Goal: Transaction & Acquisition: Purchase product/service

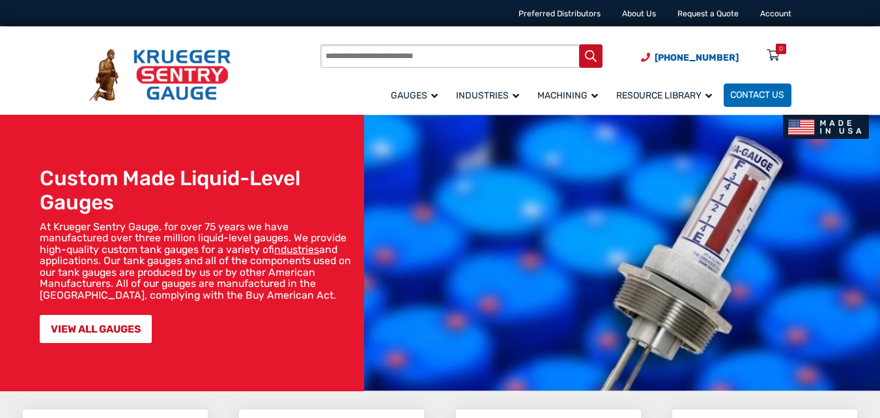
click at [360, 64] on input "Products search" at bounding box center [461, 56] width 282 height 24
paste input "******"
type input "******"
click at [579, 44] on button "Search" at bounding box center [591, 56] width 24 height 24
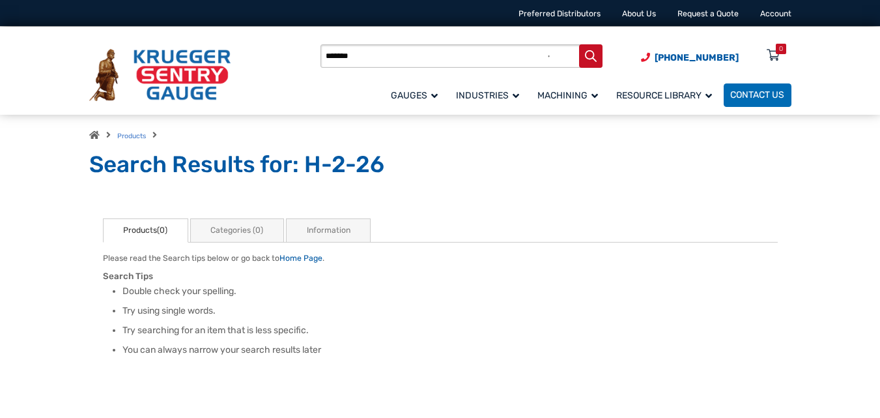
drag, startPoint x: 150, startPoint y: 57, endPoint x: 347, endPoint y: 137, distance: 212.6
click at [0, 65] on div "Products search ****** [PHONE_NUMBER] Menu 0 Menu Account [GEOGRAPHIC_DATA] Liq…" at bounding box center [440, 71] width 880 height 88
paste input "**********"
drag, startPoint x: 351, startPoint y: 55, endPoint x: 889, endPoint y: 268, distance: 578.4
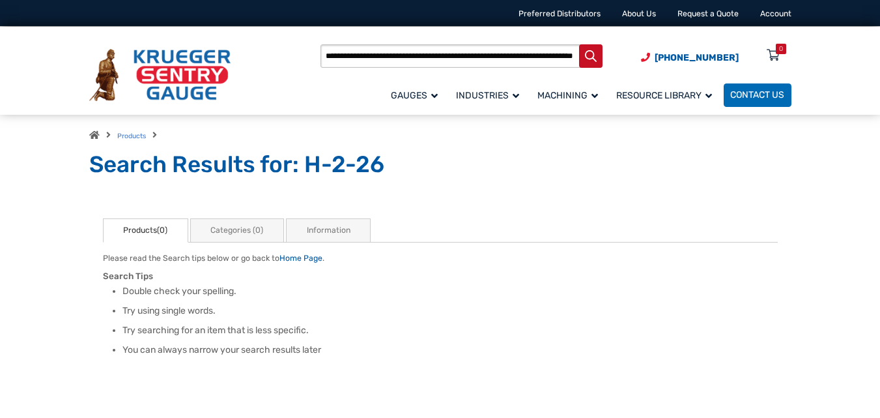
type input "**********"
click at [579, 44] on button "Search" at bounding box center [591, 56] width 24 height 24
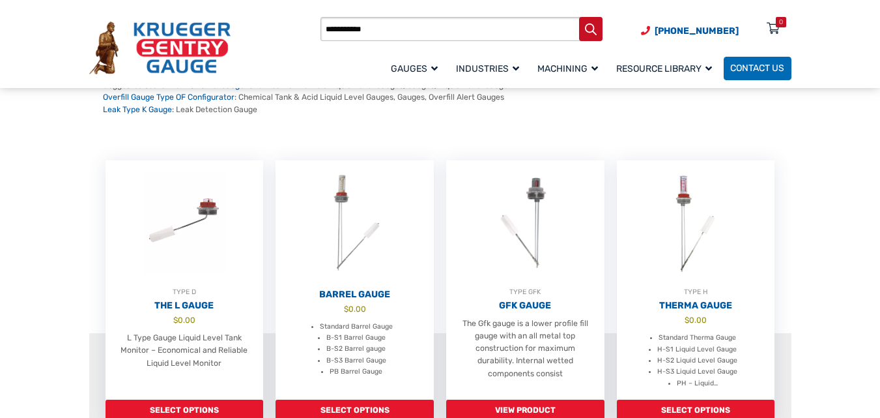
scroll to position [195, 0]
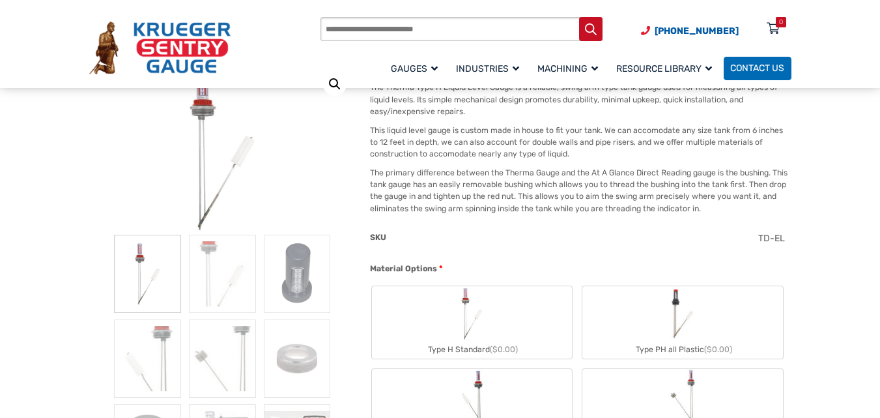
scroll to position [130, 0]
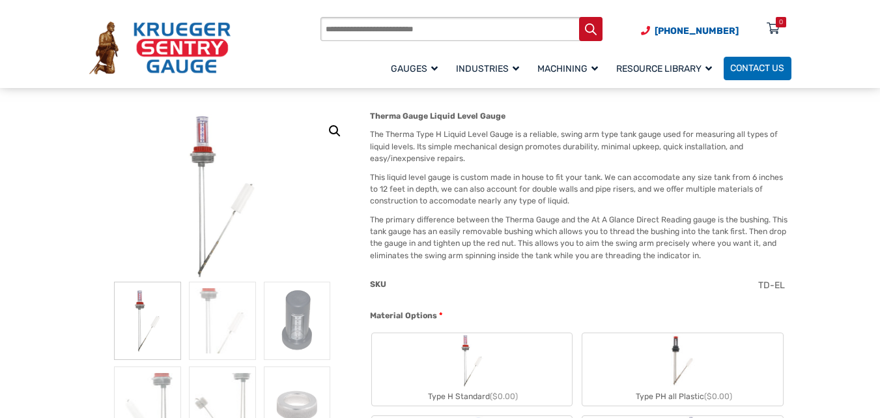
click at [484, 366] on img "Type H Standard" at bounding box center [472, 360] width 31 height 55
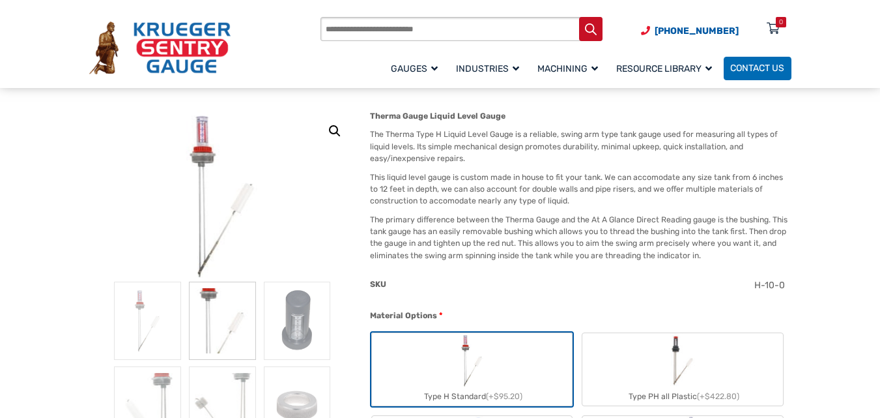
click at [661, 361] on label "Type PH all Plastic (+$422.80)" at bounding box center [682, 369] width 200 height 72
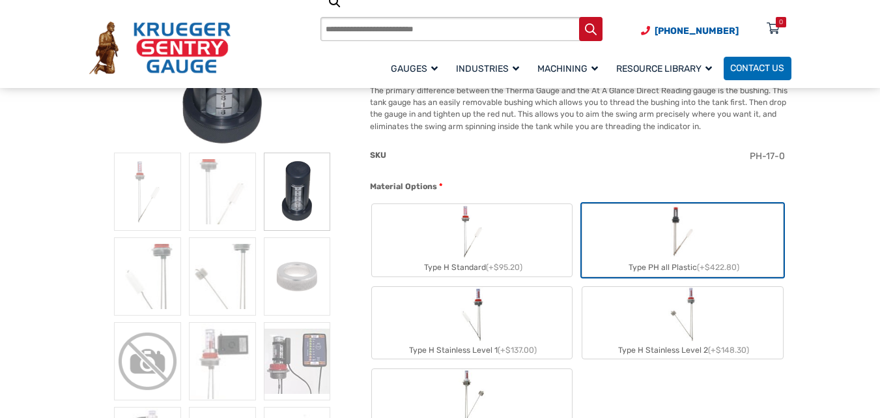
scroll to position [261, 0]
click at [509, 318] on label "Type H Stainless Level 1 (+$137.00)" at bounding box center [472, 321] width 200 height 72
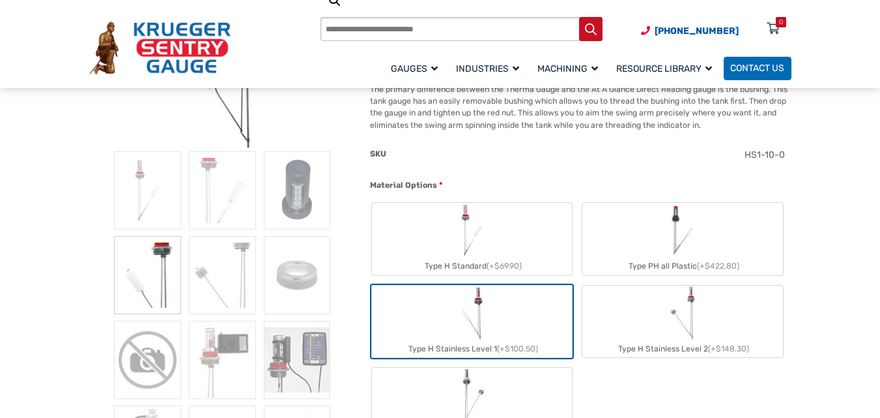
click at [662, 317] on label "Type H Stainless Level 2 (+$148.30)" at bounding box center [682, 321] width 200 height 72
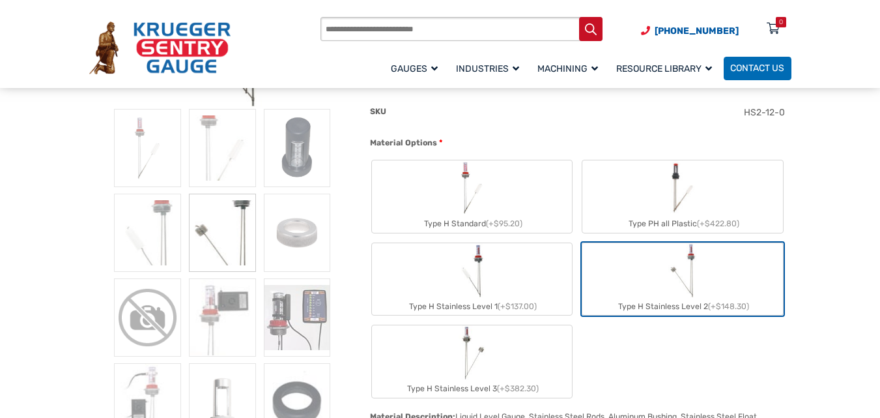
scroll to position [326, 0]
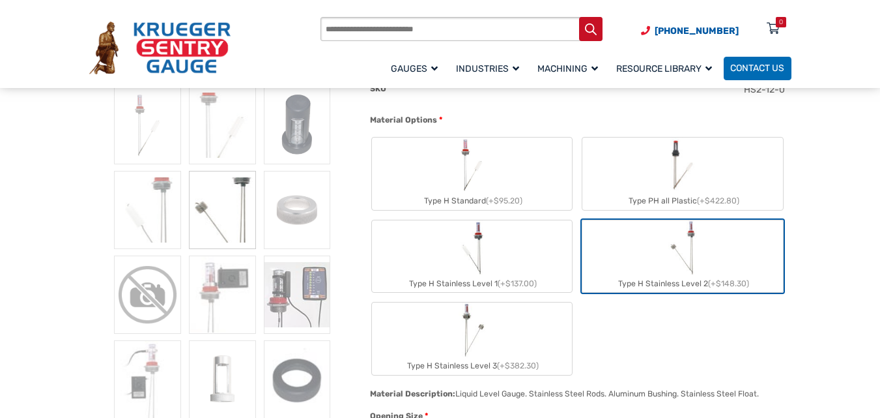
click at [500, 358] on div "Type H Stainless Level 3 (+$382.30)" at bounding box center [472, 365] width 200 height 17
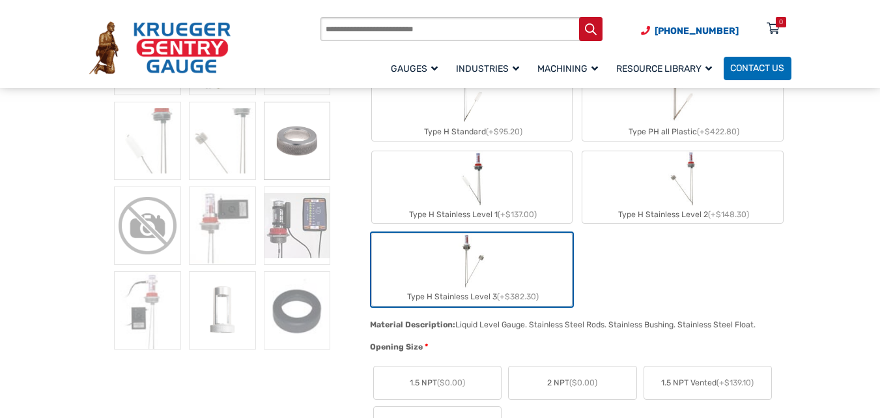
scroll to position [456, 0]
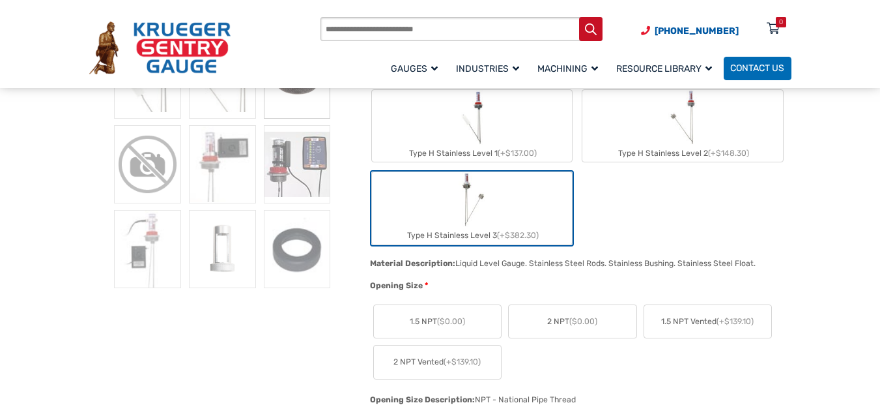
click at [434, 322] on span "1.5 NPT ($0.00)" at bounding box center [437, 321] width 55 height 12
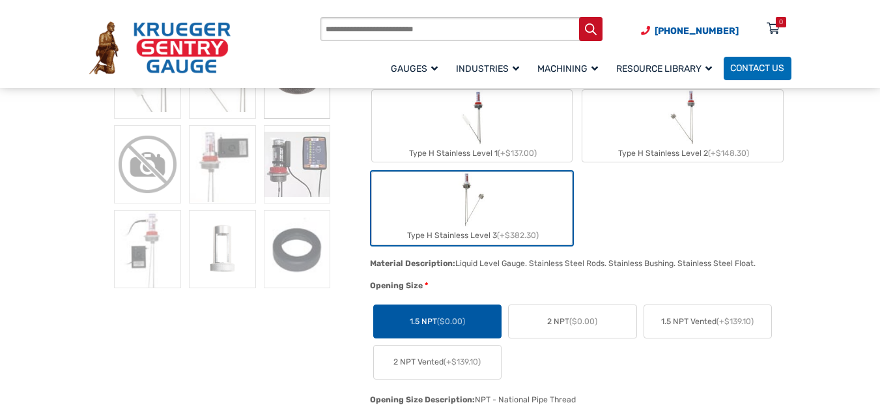
click at [574, 331] on label "2 NPT ($0.00)" at bounding box center [572, 321] width 127 height 33
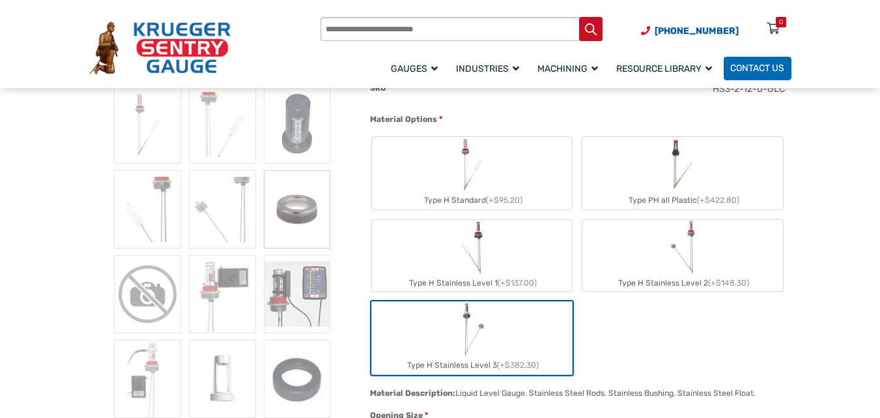
scroll to position [326, 0]
click at [498, 173] on label "Type H Standard (+$95.20)" at bounding box center [472, 173] width 200 height 72
type input "**"
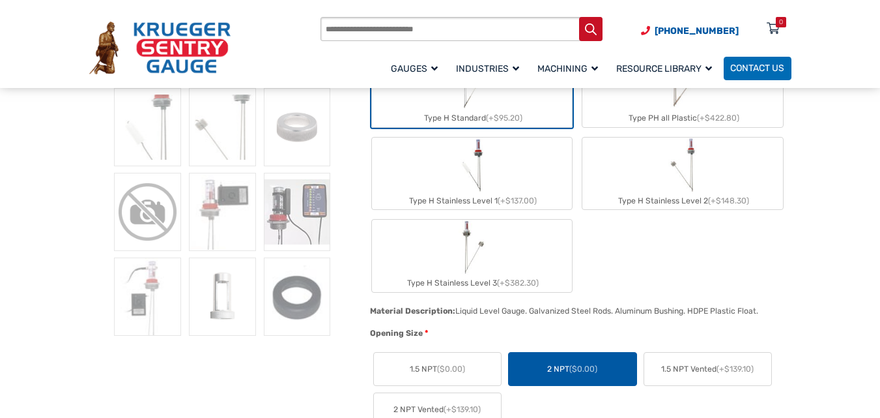
scroll to position [456, 0]
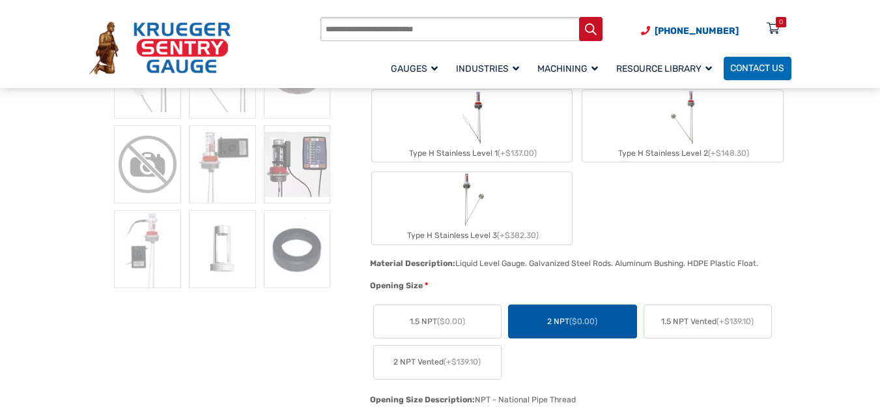
click at [460, 321] on span "($0.00)" at bounding box center [451, 321] width 28 height 9
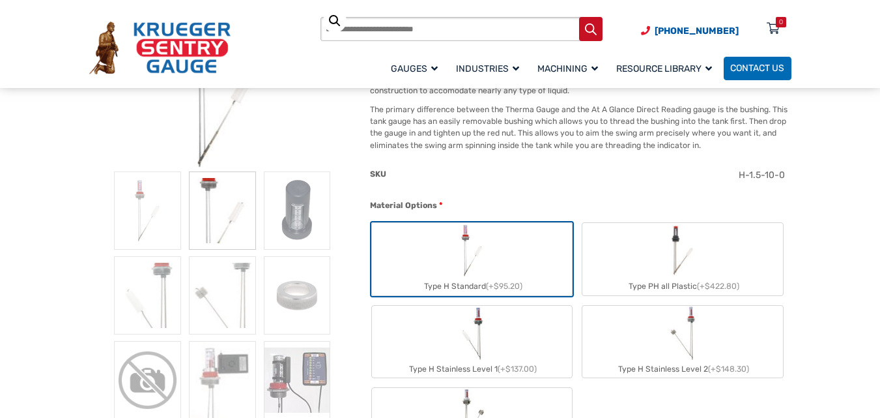
scroll to position [391, 0]
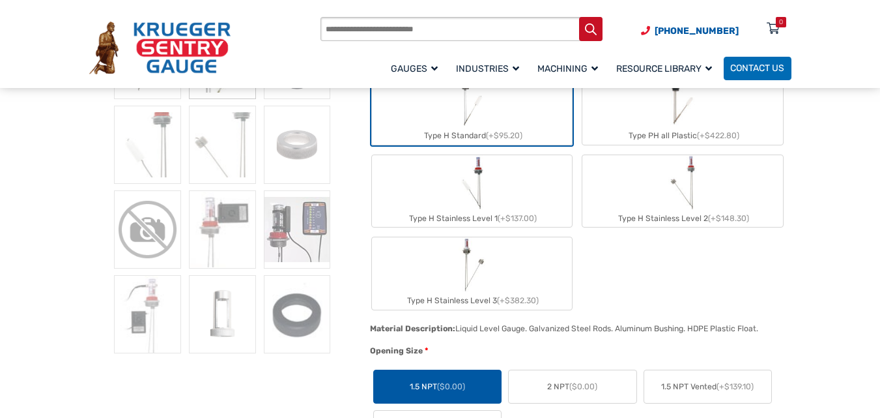
drag, startPoint x: 554, startPoint y: 389, endPoint x: 713, endPoint y: 358, distance: 161.2
click at [556, 389] on span "2 NPT ($0.00)" at bounding box center [572, 386] width 50 height 12
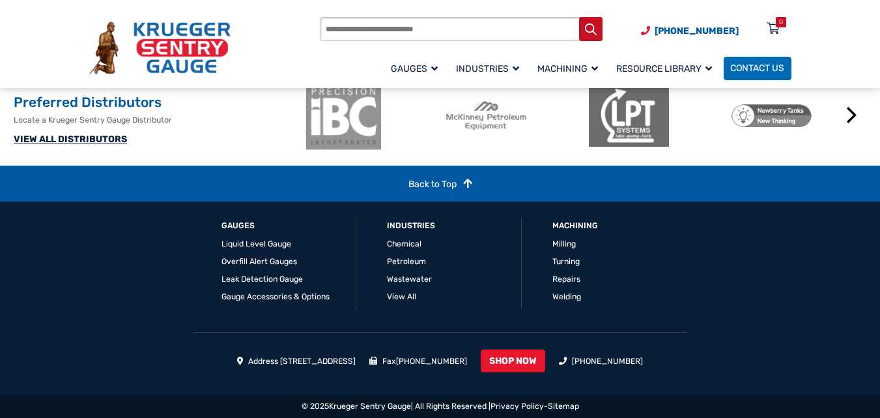
scroll to position [3065, 0]
drag, startPoint x: 327, startPoint y: 406, endPoint x: 408, endPoint y: 406, distance: 80.8
click at [408, 406] on div "© 2025 [PERSON_NAME] Sentry Gauge | All Rights Reserved | Privacy Policy - Site…" at bounding box center [440, 406] width 880 height 23
copy link "Krueger Sentry Gauge"
